Goal: Communication & Community: Answer question/provide support

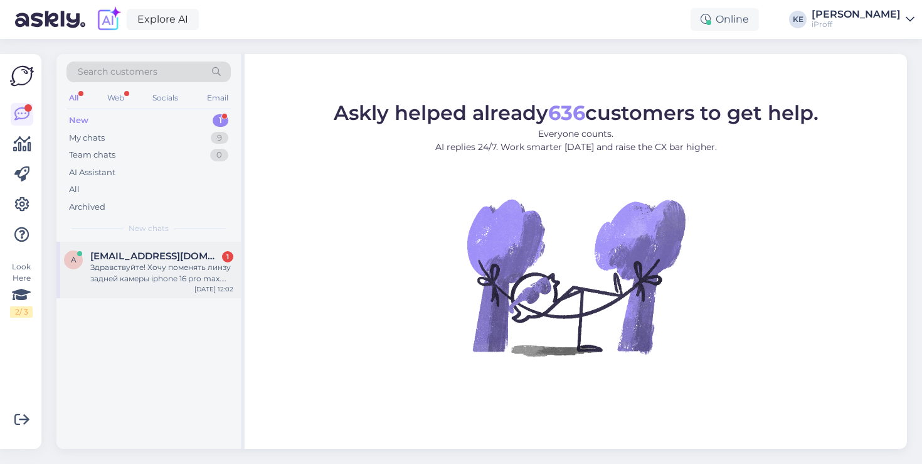
click at [178, 269] on div "Здравствуйте! Хочу поменять линзу задней камеры iphone 16 pro max. Подскажите, …" at bounding box center [161, 273] width 143 height 23
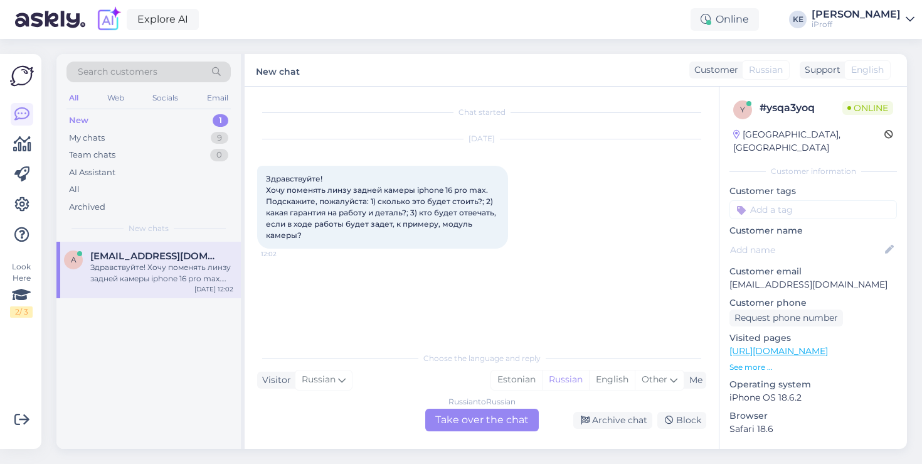
click at [496, 417] on div "Russian to Russian Take over the chat" at bounding box center [482, 419] width 114 height 23
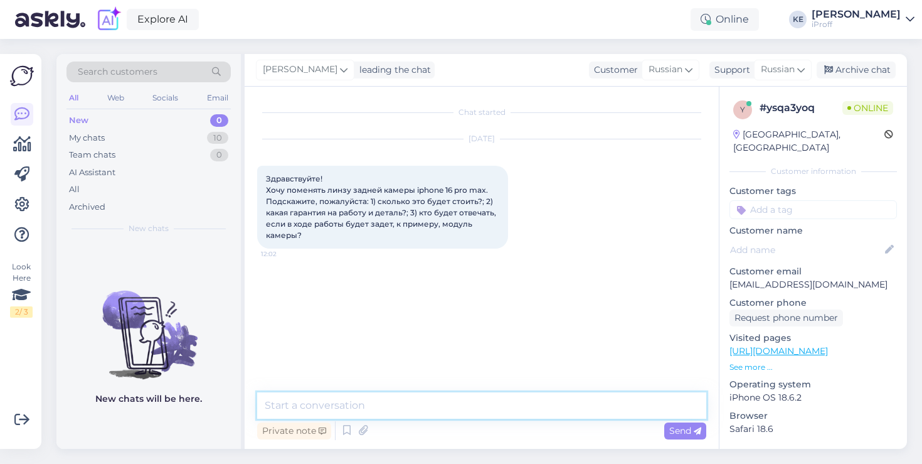
click at [498, 412] on textarea at bounding box center [481, 405] width 449 height 26
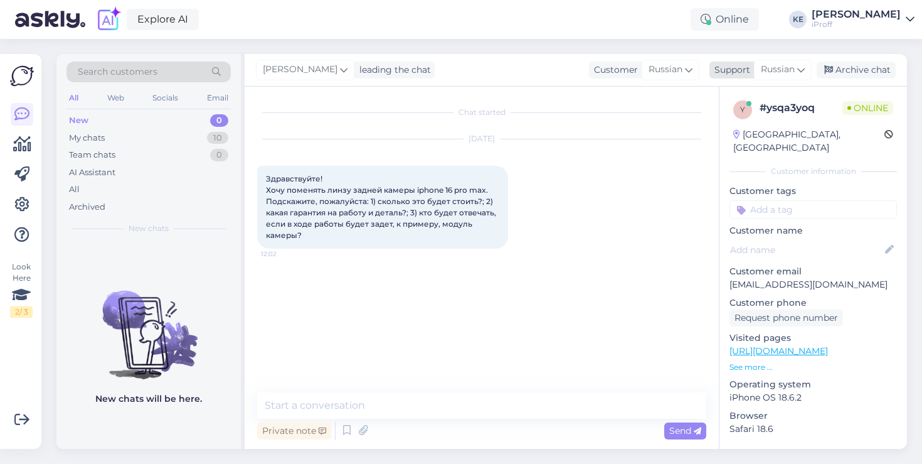
click at [779, 69] on span "Russian" at bounding box center [778, 70] width 34 height 14
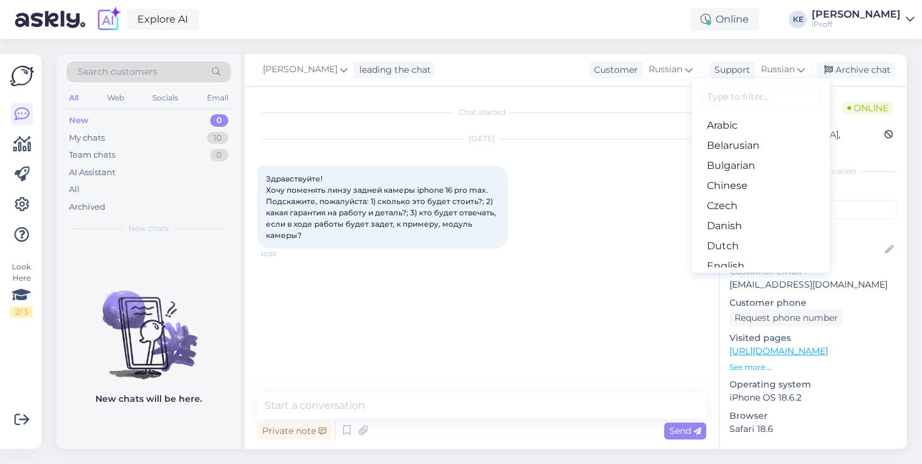
click at [771, 102] on input at bounding box center [761, 96] width 118 height 19
type input "EST"
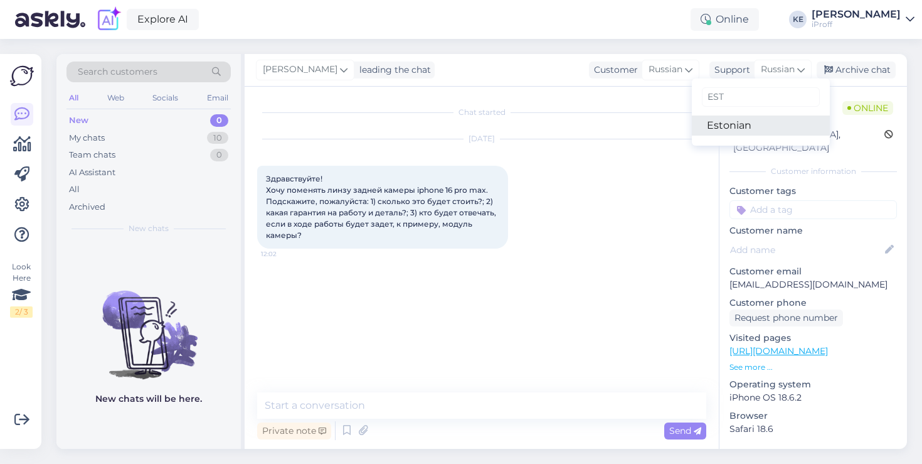
drag, startPoint x: 752, startPoint y: 127, endPoint x: 531, endPoint y: 338, distance: 305.3
click at [752, 127] on link "Estonian" at bounding box center [761, 125] width 138 height 20
click at [521, 387] on div "Chat started [DATE] Здравствуйте! Хочу поменять линзу задней камеры iphone 16 p…" at bounding box center [482, 268] width 474 height 362
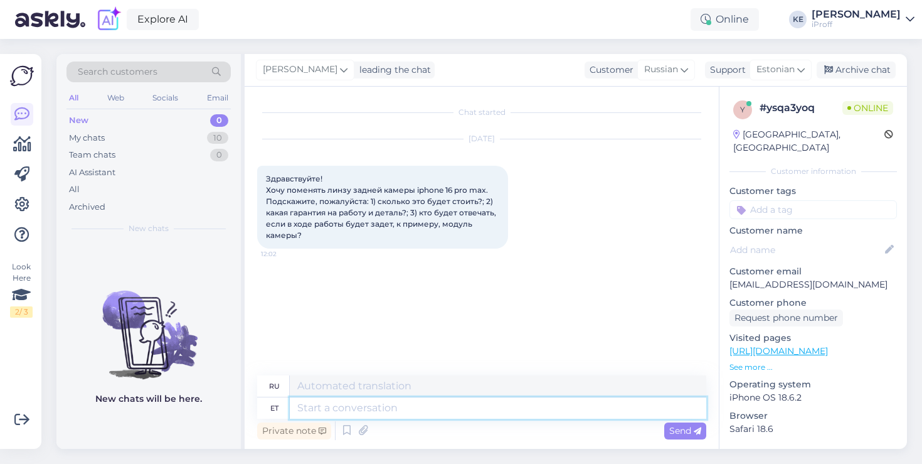
click at [520, 402] on textarea at bounding box center [498, 407] width 417 height 21
type textarea "TERVIST"
type textarea "Tervist!"
type textarea "Ваше здоровье!"
type textarea "Tere!"
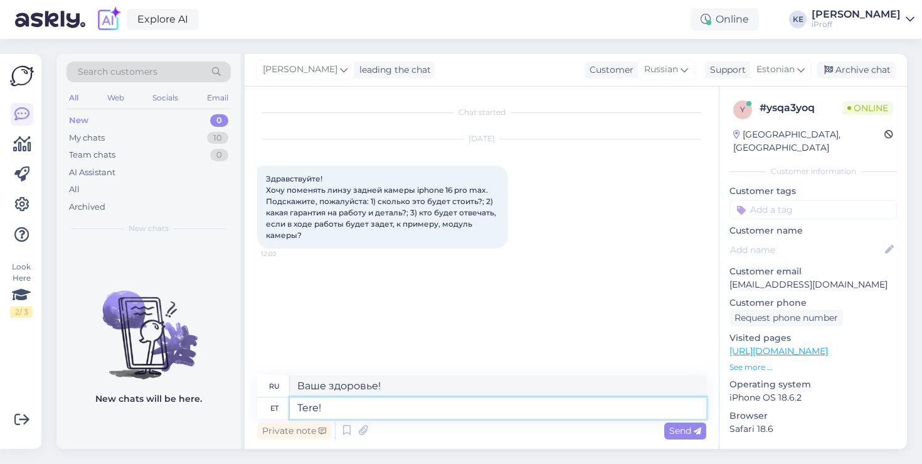
type textarea "Привет!"
type textarea "Tere"
type textarea "Привет"
type textarea "Tere,"
type textarea "Привет,"
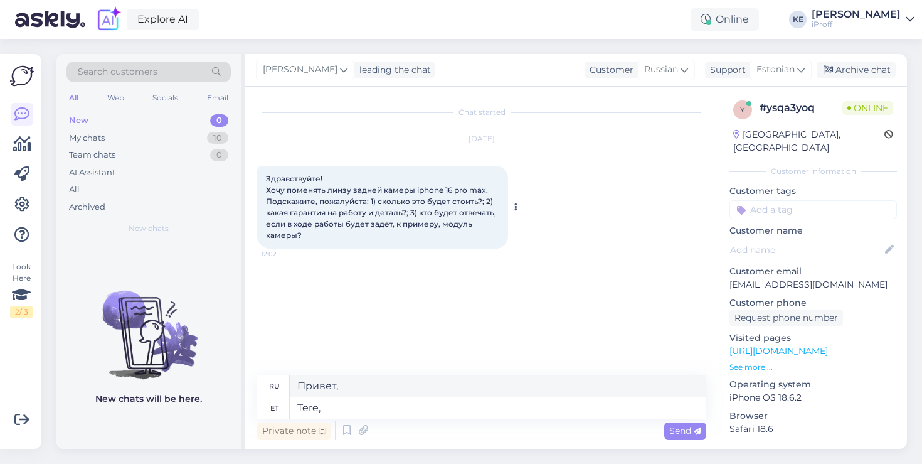
click at [298, 184] on div "Здравствуйте! Хочу поменять линзу задней камеры iphone 16 pro max. Подскажите, …" at bounding box center [382, 207] width 251 height 83
click at [298, 181] on span "Здравствуйте! Хочу поменять линзу задней камеры iphone 16 pro max. Подскажите, …" at bounding box center [382, 207] width 232 height 66
click at [359, 418] on textarea "Tere," at bounding box center [498, 407] width 417 height 21
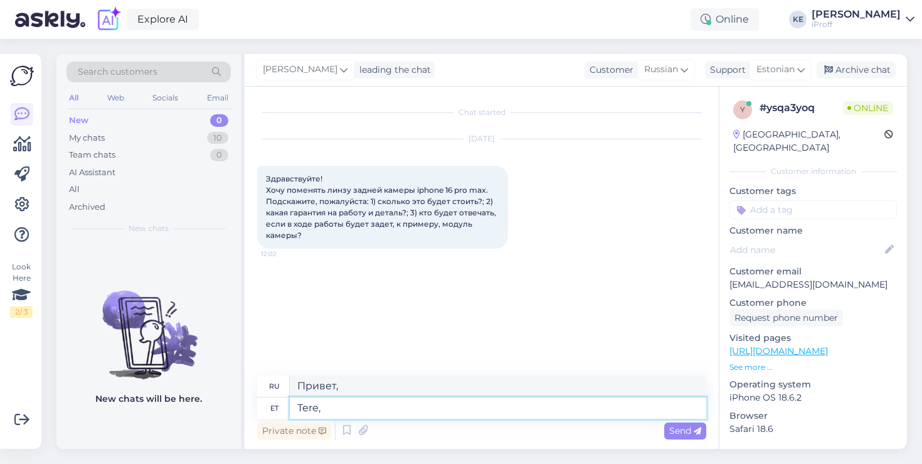
paste textarea "Здравствуйте"
type textarea "Здравствуйте"
type textarea "Привет"
click at [806, 70] on div "Estonian" at bounding box center [781, 70] width 62 height 20
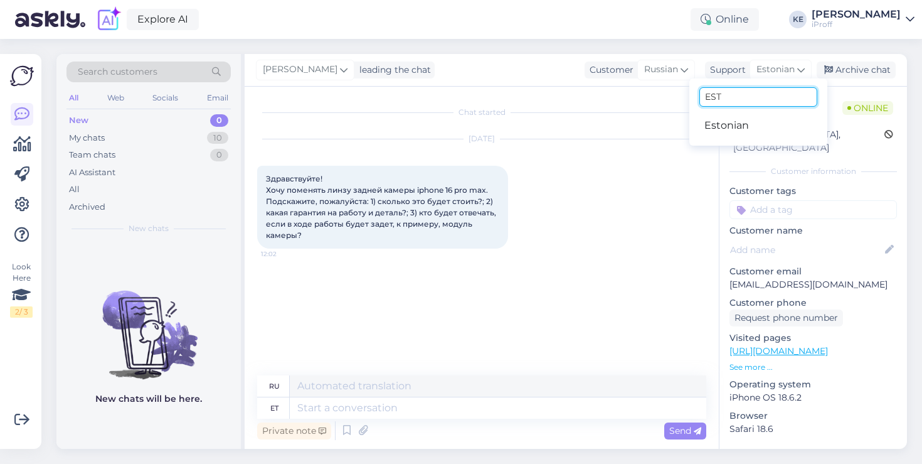
click at [755, 103] on input "EST" at bounding box center [759, 96] width 118 height 19
type input "euss"
type input "russ"
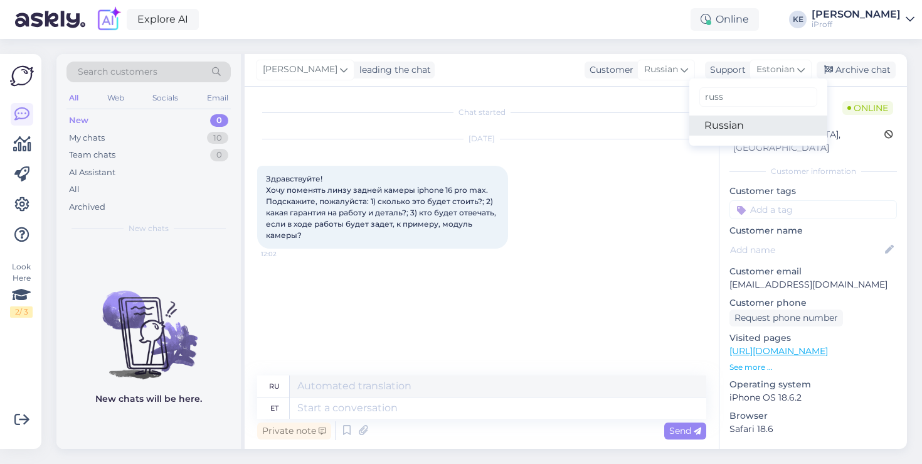
click at [733, 128] on link "Russian" at bounding box center [759, 125] width 138 height 20
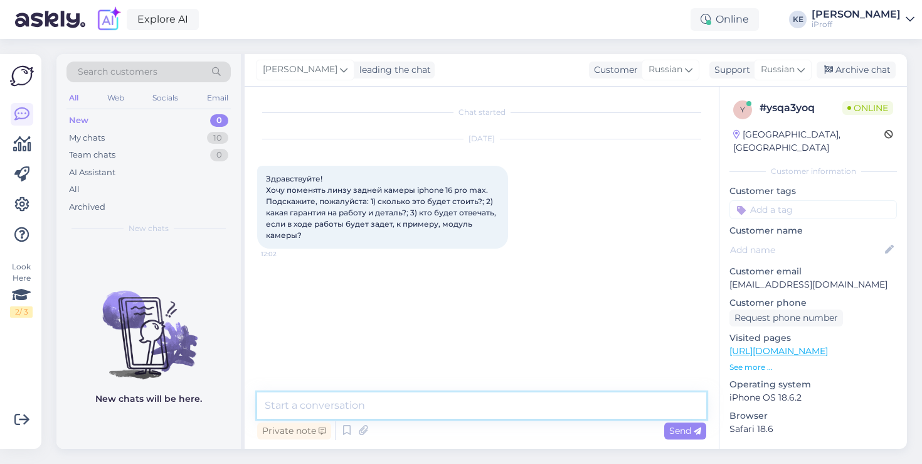
click at [387, 397] on textarea at bounding box center [481, 405] width 449 height 26
paste textarea "Здравствуйте"
type textarea "Здравствуйте"
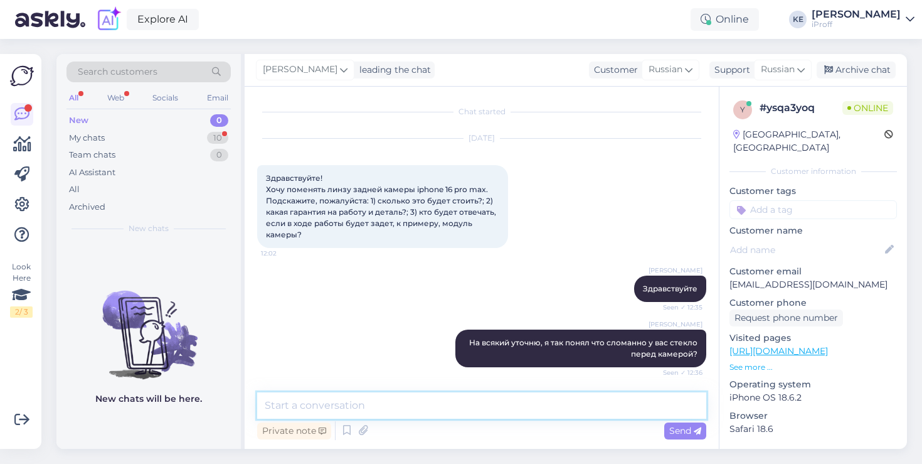
scroll to position [253, 0]
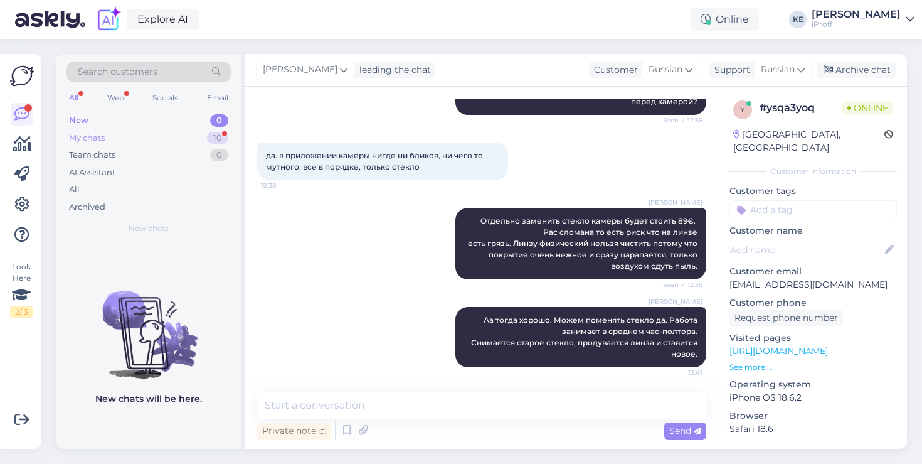
click at [161, 141] on div "My chats 10" at bounding box center [149, 138] width 164 height 18
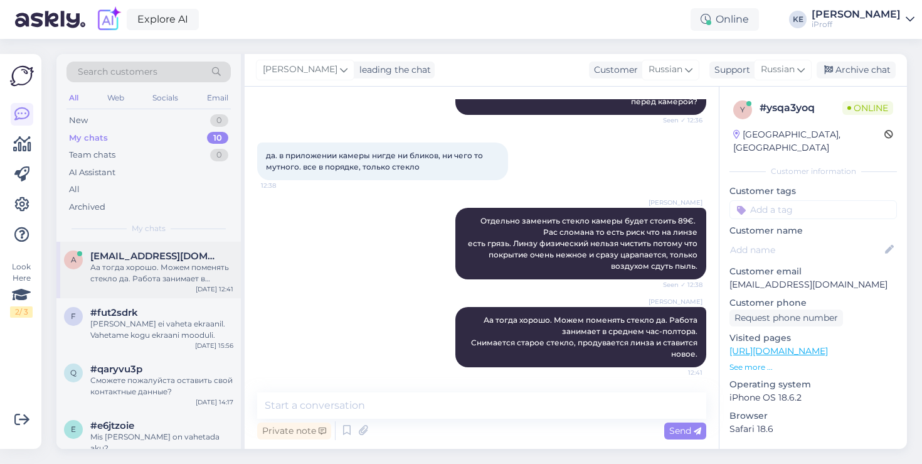
click at [154, 251] on span "[EMAIL_ADDRESS][DOMAIN_NAME]" at bounding box center [155, 255] width 131 height 11
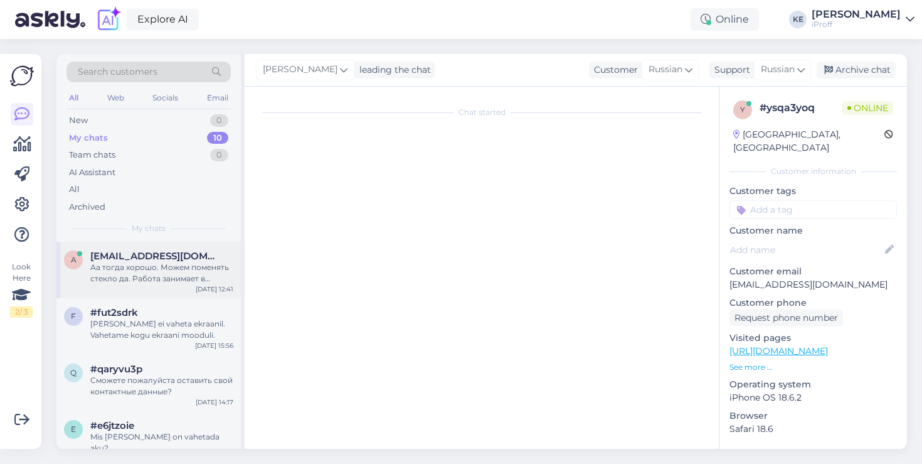
scroll to position [319, 0]
